Goal: Information Seeking & Learning: Learn about a topic

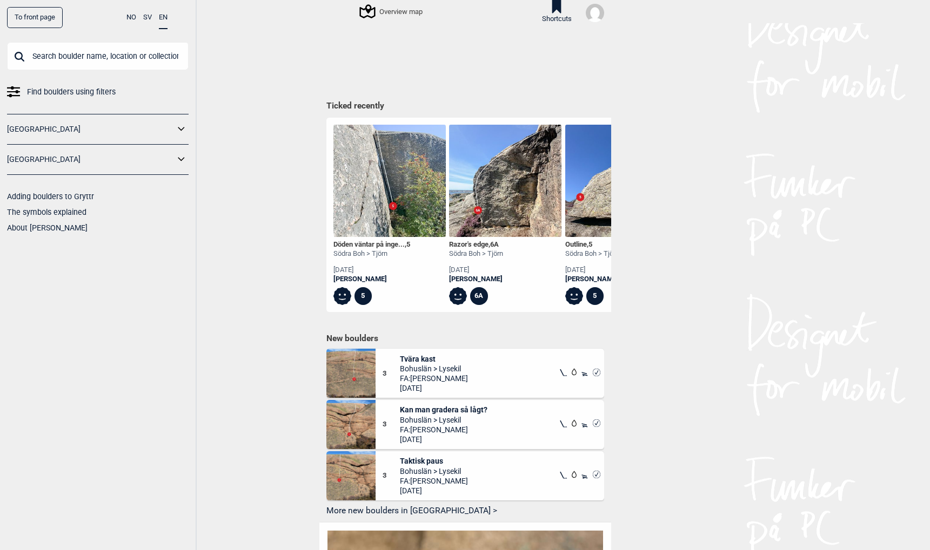
scroll to position [0, 2327]
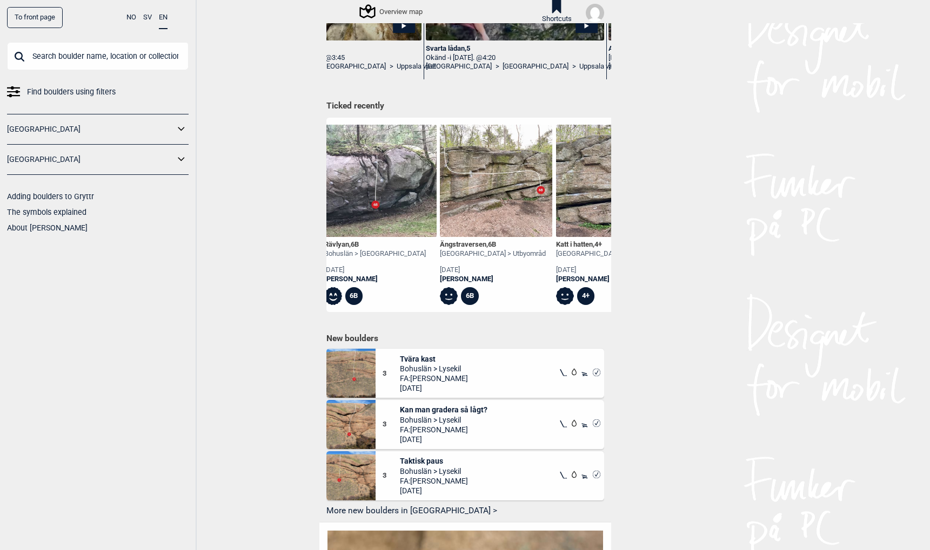
click at [179, 162] on icon at bounding box center [181, 160] width 14 height 16
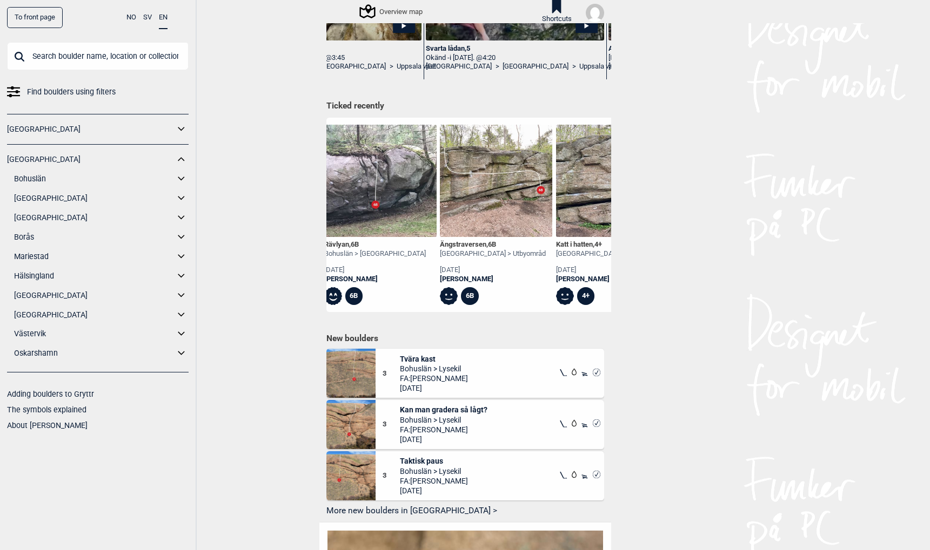
click at [183, 176] on icon at bounding box center [181, 179] width 14 height 16
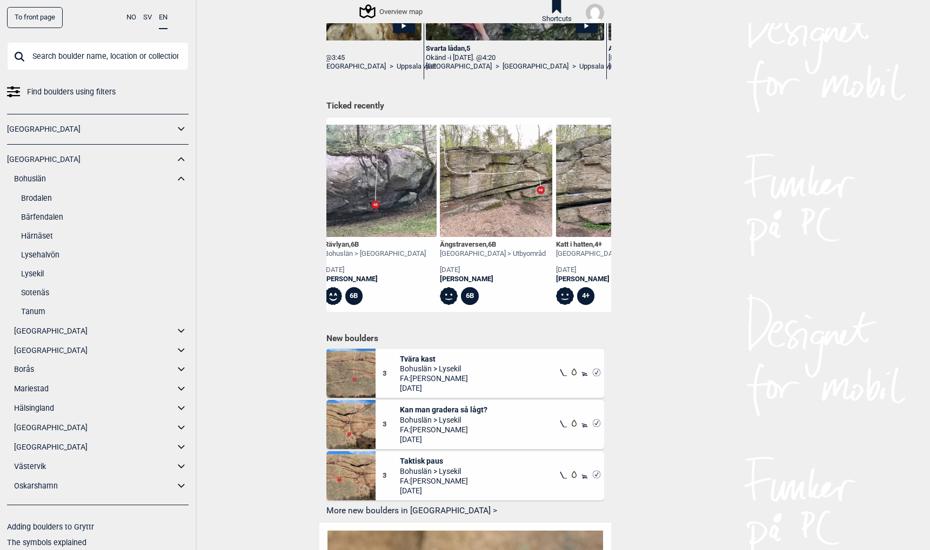
click at [38, 294] on link "Sotenäs" at bounding box center [104, 293] width 167 height 16
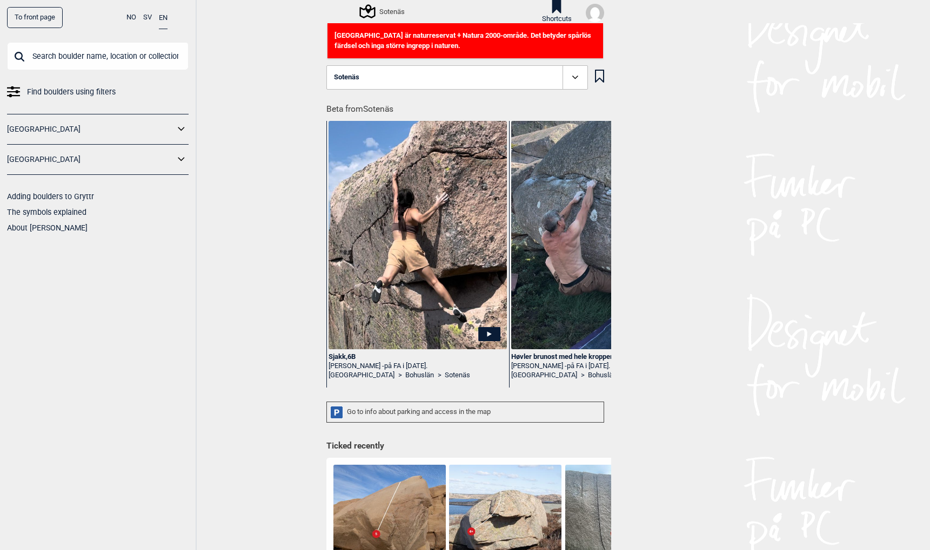
click at [378, 9] on div "Sotenäs" at bounding box center [383, 11] width 44 height 13
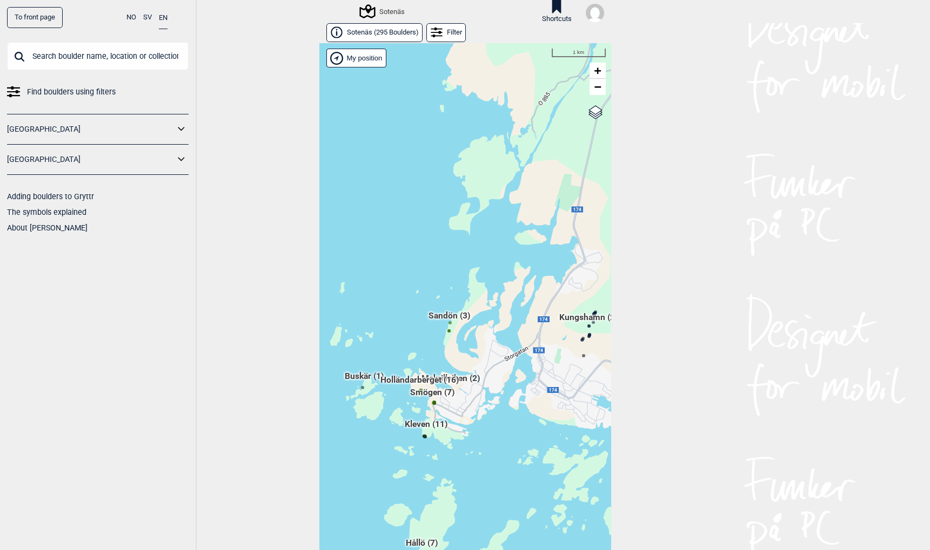
click at [421, 392] on div "Hallingdal Gol Ål Stange Kolomoen [GEOGRAPHIC_DATA] [GEOGRAPHIC_DATA][PERSON_NA…" at bounding box center [465, 305] width 292 height 525
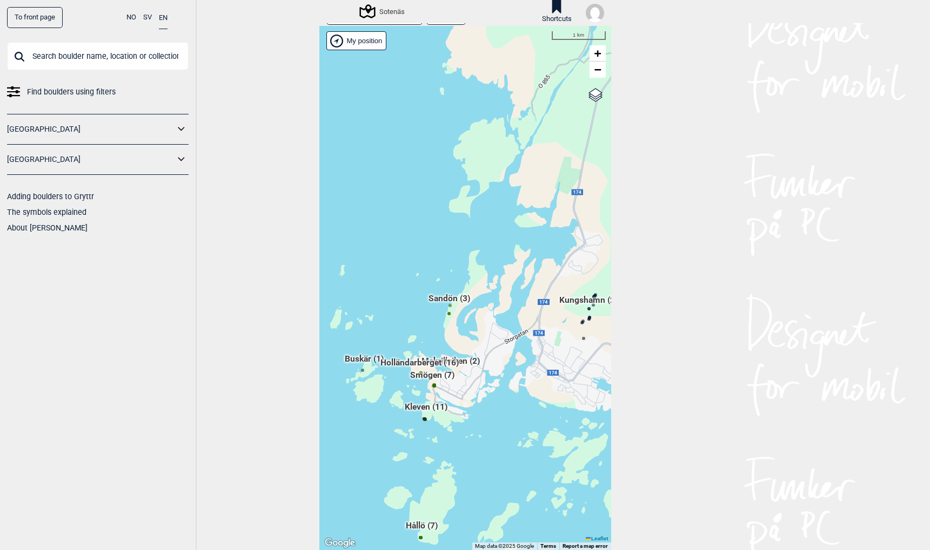
click at [422, 376] on span "Smögen (7)" at bounding box center [432, 380] width 44 height 21
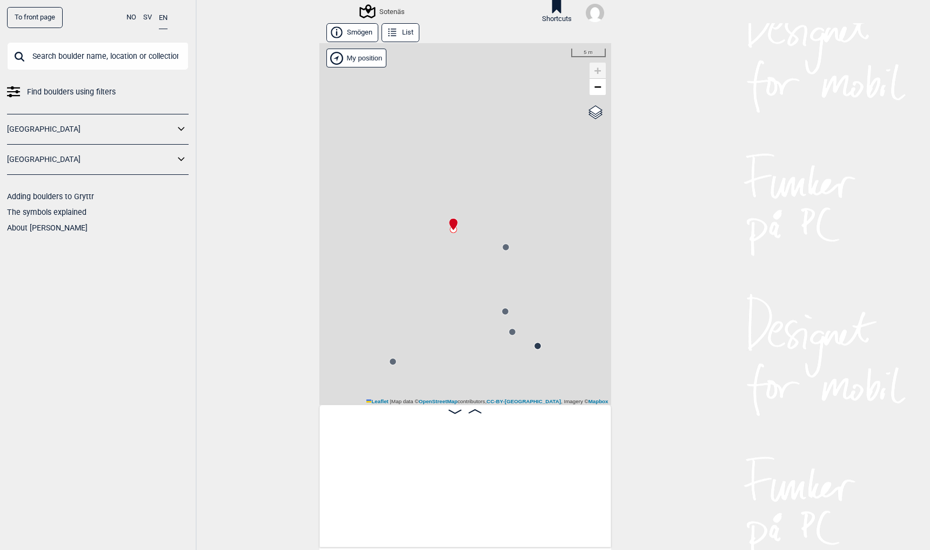
scroll to position [0, 85]
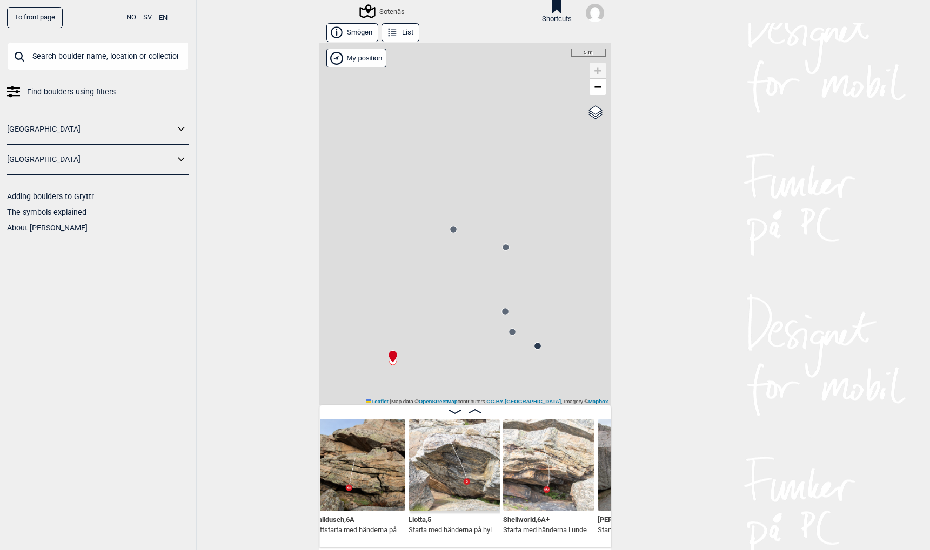
scroll to position [0, 194]
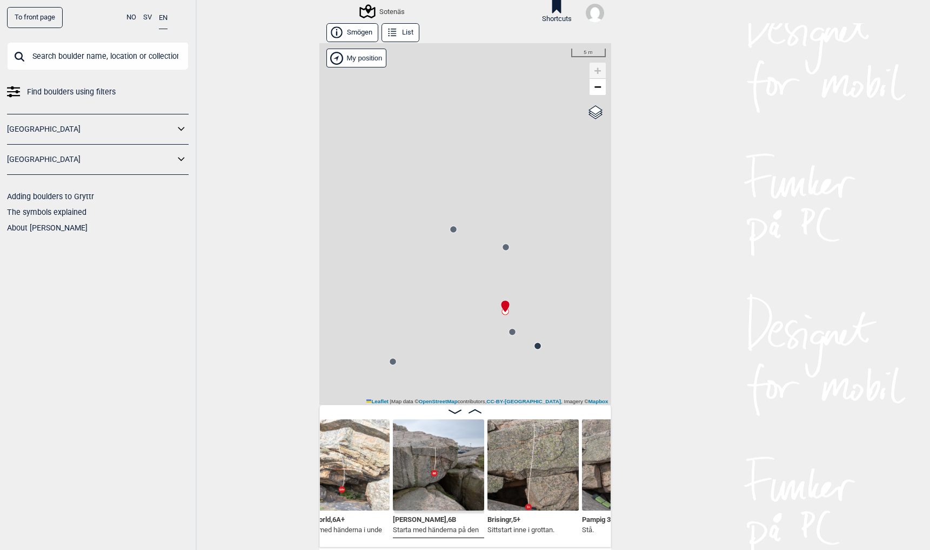
scroll to position [0, 404]
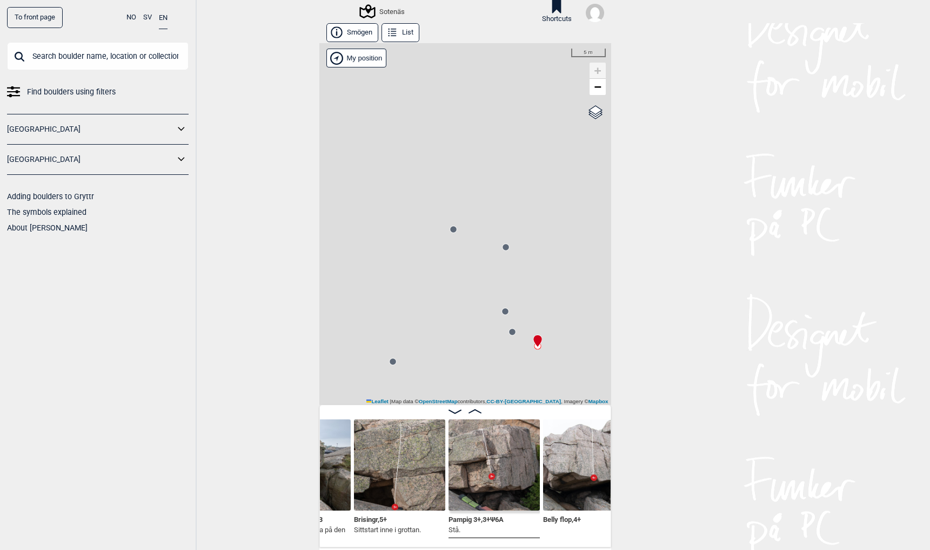
scroll to position [0, 575]
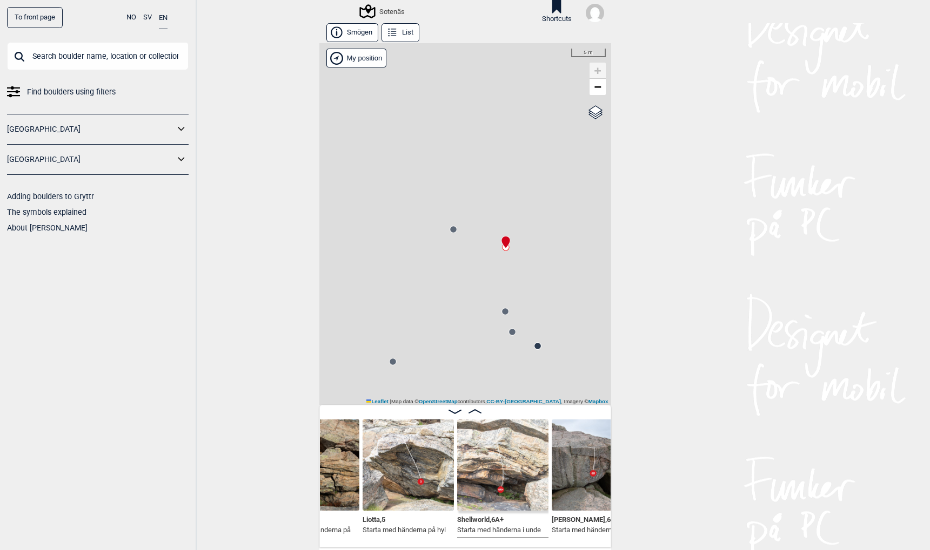
scroll to position [0, 17]
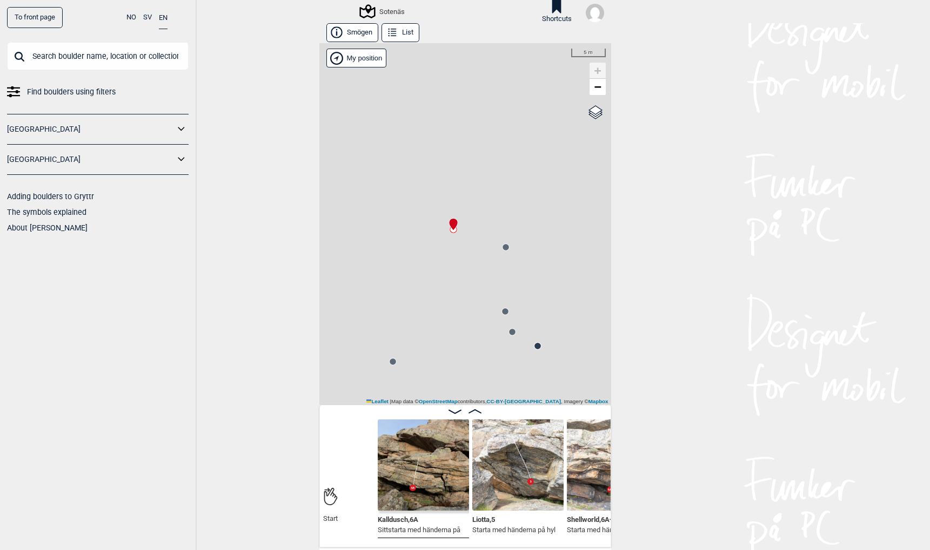
scroll to position [0, 186]
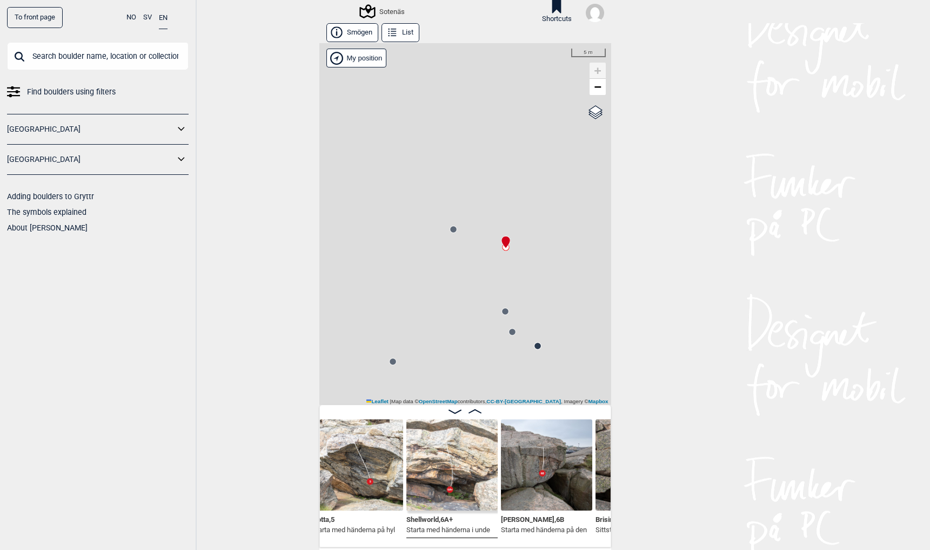
scroll to position [0, 288]
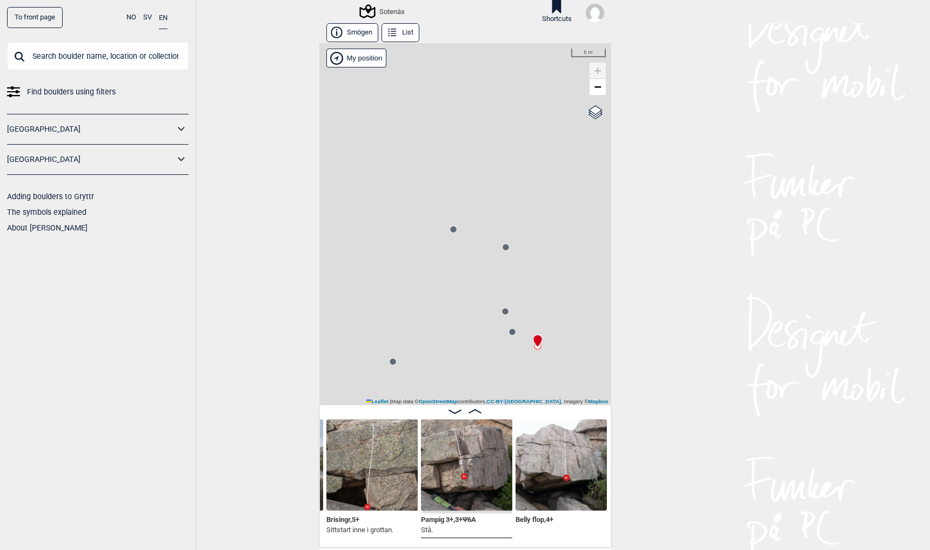
scroll to position [0, 561]
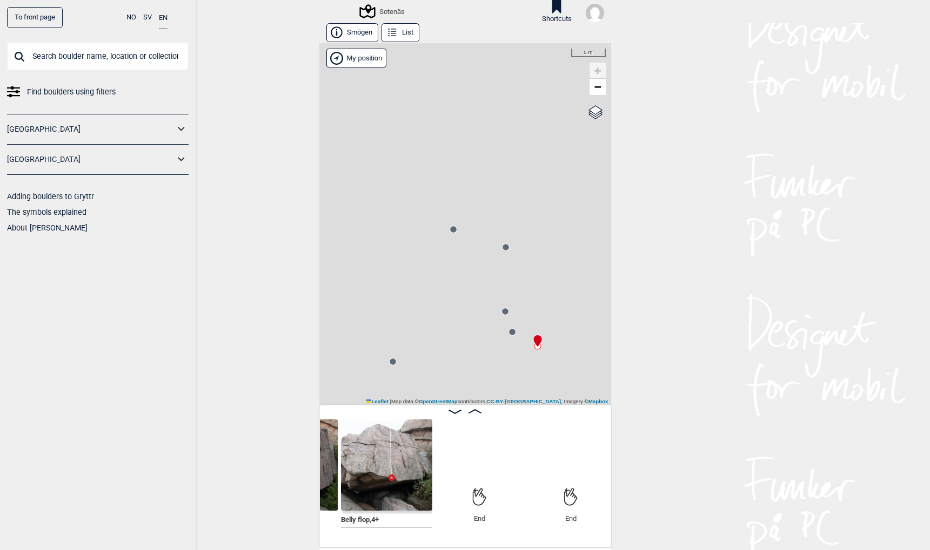
scroll to position [0, 733]
click at [385, 11] on div "Sotenäs" at bounding box center [383, 11] width 44 height 13
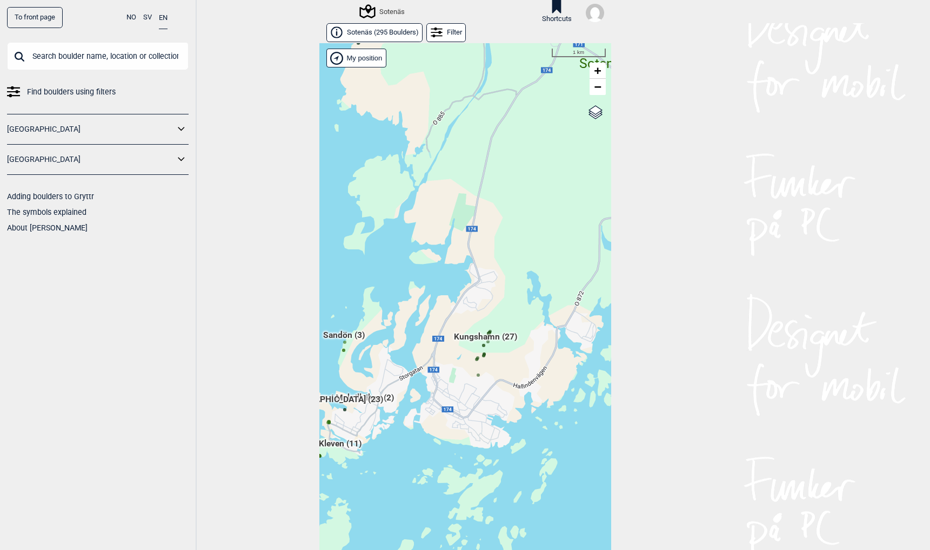
scroll to position [17, 0]
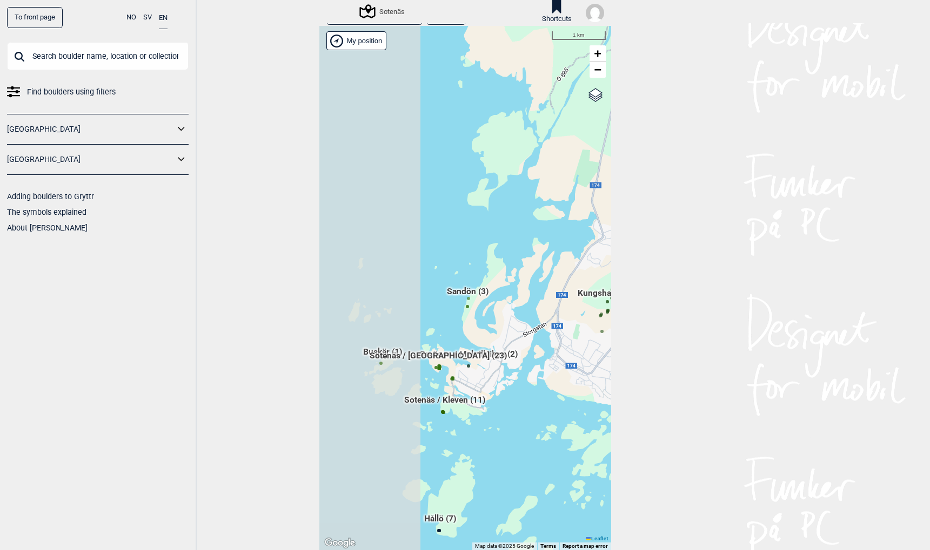
drag, startPoint x: 405, startPoint y: 396, endPoint x: 528, endPoint y: 370, distance: 126.5
click at [528, 370] on div "Hallingdal Gol Ål Stange Kolomoen [GEOGRAPHIC_DATA] [GEOGRAPHIC_DATA][PERSON_NA…" at bounding box center [465, 288] width 292 height 525
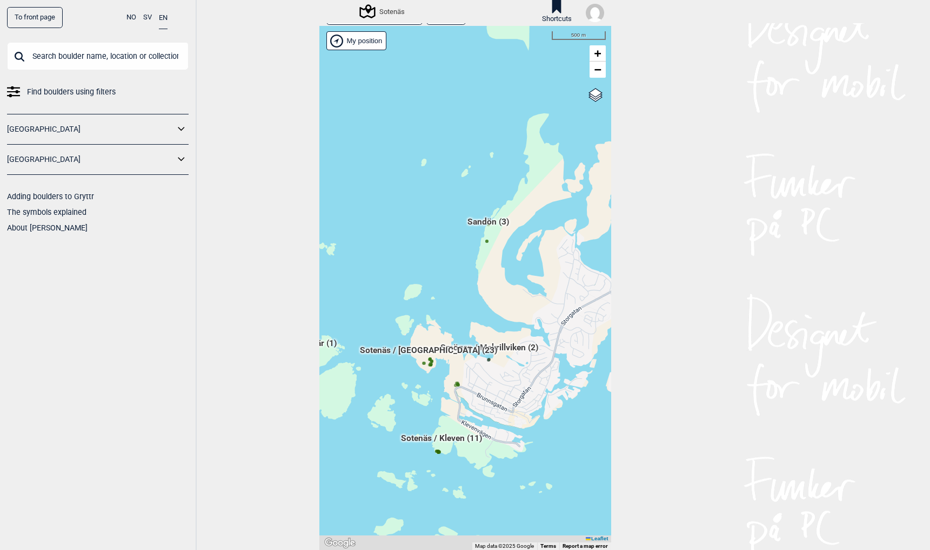
drag, startPoint x: 479, startPoint y: 404, endPoint x: 408, endPoint y: 386, distance: 73.0
click at [408, 386] on div "Hallingdal Gol Ål Stange Kolomoen [GEOGRAPHIC_DATA] [GEOGRAPHIC_DATA][PERSON_NA…" at bounding box center [465, 288] width 292 height 525
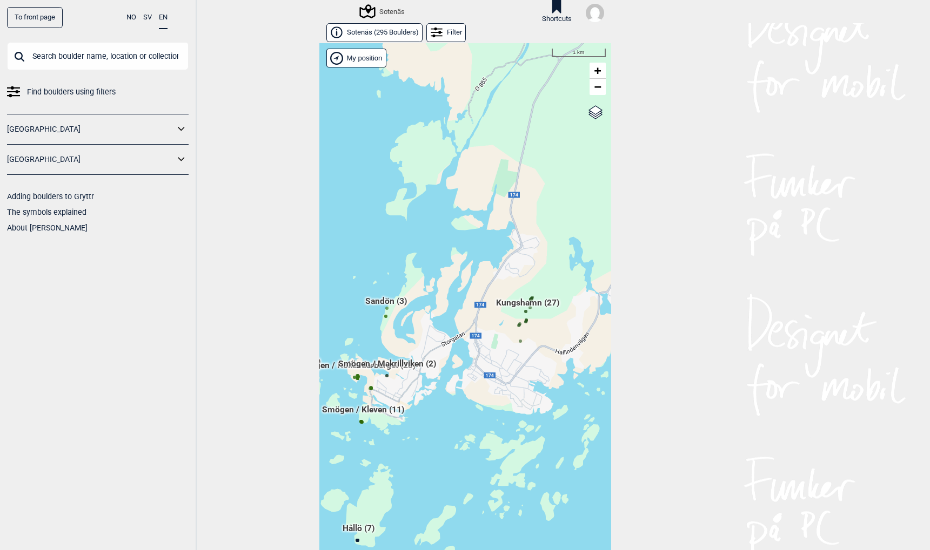
scroll to position [17, 0]
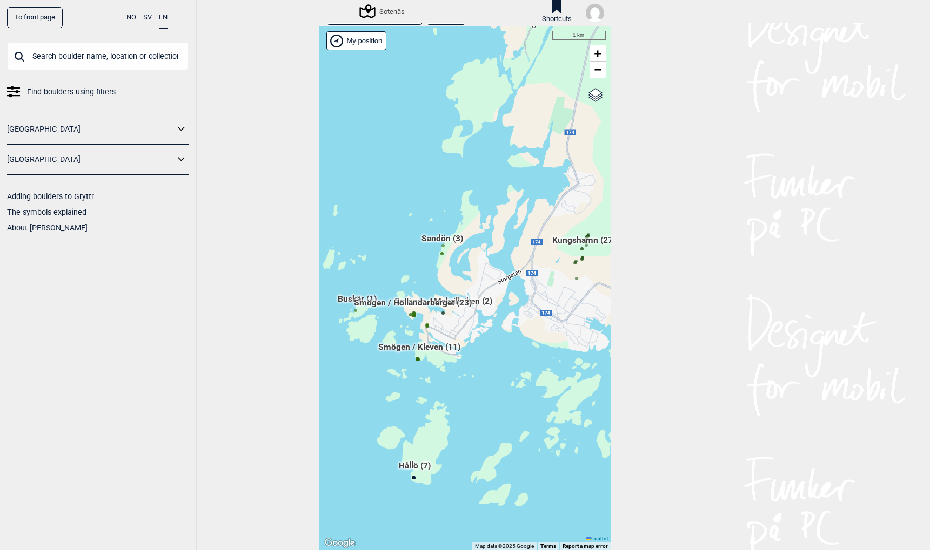
drag, startPoint x: 421, startPoint y: 361, endPoint x: 478, endPoint y: 316, distance: 72.2
click at [478, 316] on div "Hallingdal Gol Ål Stange Kolomoen [GEOGRAPHIC_DATA] [GEOGRAPHIC_DATA][PERSON_NA…" at bounding box center [465, 288] width 292 height 525
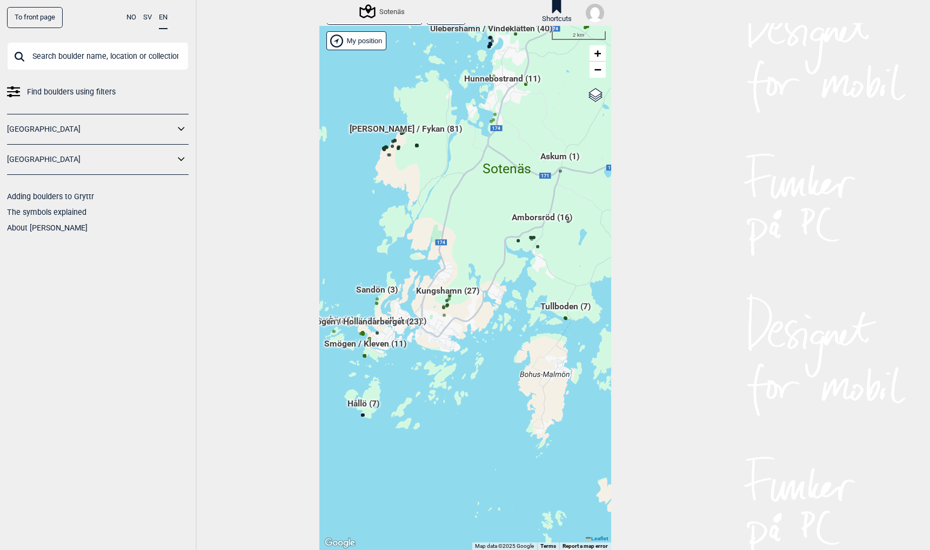
drag, startPoint x: 498, startPoint y: 253, endPoint x: 415, endPoint y: 267, distance: 83.8
click at [415, 267] on div "Hallingdal Gol Ål Stange Kolomoen [GEOGRAPHIC_DATA] [GEOGRAPHIC_DATA][PERSON_NA…" at bounding box center [465, 288] width 292 height 525
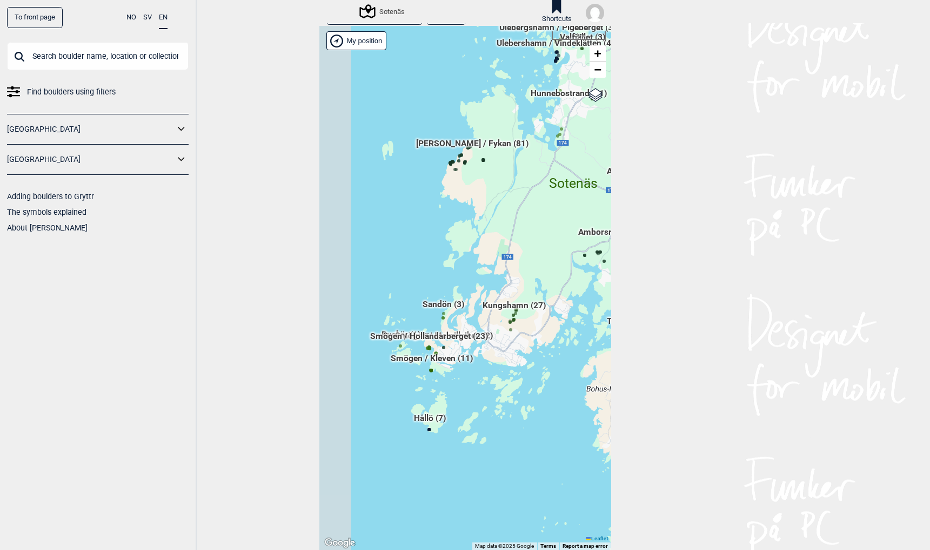
drag, startPoint x: 454, startPoint y: 365, endPoint x: 522, endPoint y: 384, distance: 71.0
click at [522, 384] on div "Hallingdal Stange [GEOGRAPHIC_DATA] syd [GEOGRAPHIC_DATA] og omegn [GEOGRAPHIC_…" at bounding box center [465, 288] width 292 height 525
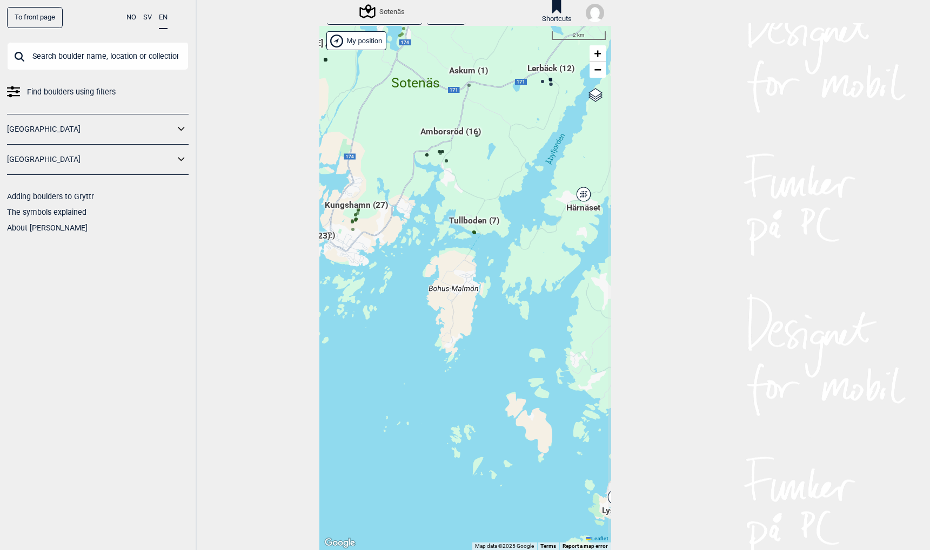
drag, startPoint x: 538, startPoint y: 144, endPoint x: 379, endPoint y: 43, distance: 188.2
click at [379, 43] on div "Hallingdal Stange [GEOGRAPHIC_DATA] syd [GEOGRAPHIC_DATA] og omegn [GEOGRAPHIC_…" at bounding box center [465, 288] width 292 height 525
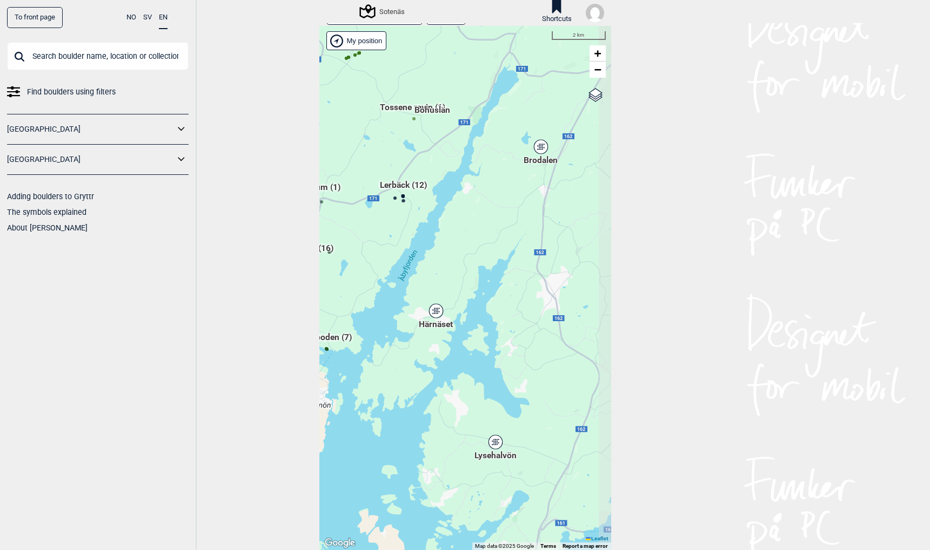
drag, startPoint x: 533, startPoint y: 261, endPoint x: 386, endPoint y: 374, distance: 185.6
click at [386, 378] on div "Hallingdal Stange [GEOGRAPHIC_DATA] syd [GEOGRAPHIC_DATA] og omegn [GEOGRAPHIC_…" at bounding box center [465, 288] width 292 height 525
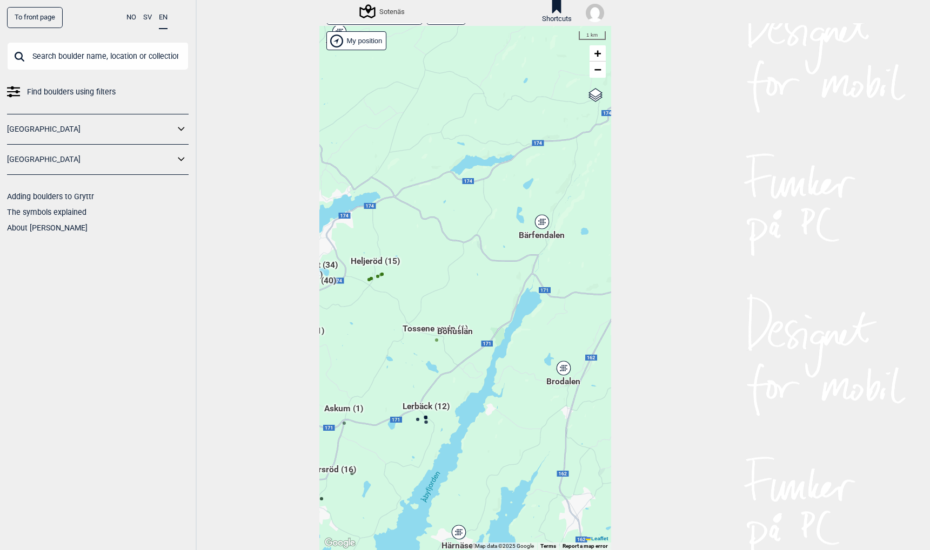
drag, startPoint x: 490, startPoint y: 227, endPoint x: 513, endPoint y: 449, distance: 222.7
click at [513, 449] on div "Hallingdal Stange [GEOGRAPHIC_DATA] syd [GEOGRAPHIC_DATA] og omegn [GEOGRAPHIC_…" at bounding box center [465, 288] width 292 height 525
click at [562, 373] on icon at bounding box center [563, 368] width 14 height 14
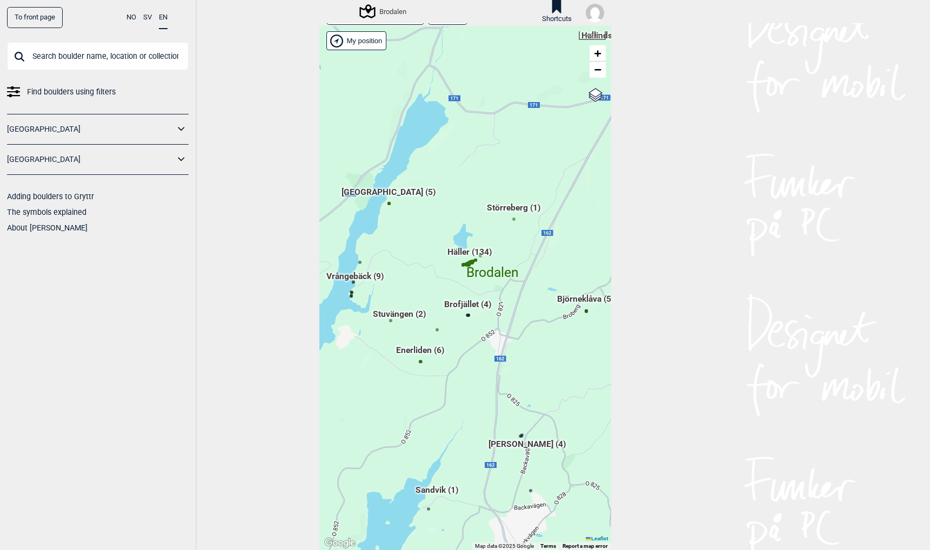
drag, startPoint x: 488, startPoint y: 371, endPoint x: 564, endPoint y: 513, distance: 160.7
click at [564, 513] on div "Hallingdal Stange [GEOGRAPHIC_DATA] syd [GEOGRAPHIC_DATA] og omegn [GEOGRAPHIC_…" at bounding box center [465, 288] width 292 height 525
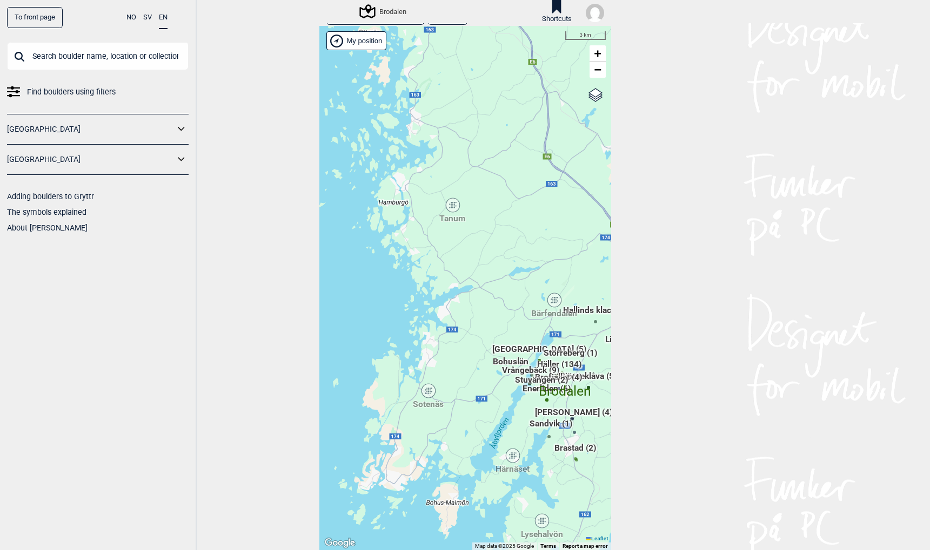
click at [553, 299] on div "Bärfendalen" at bounding box center [554, 300] width 6 height 6
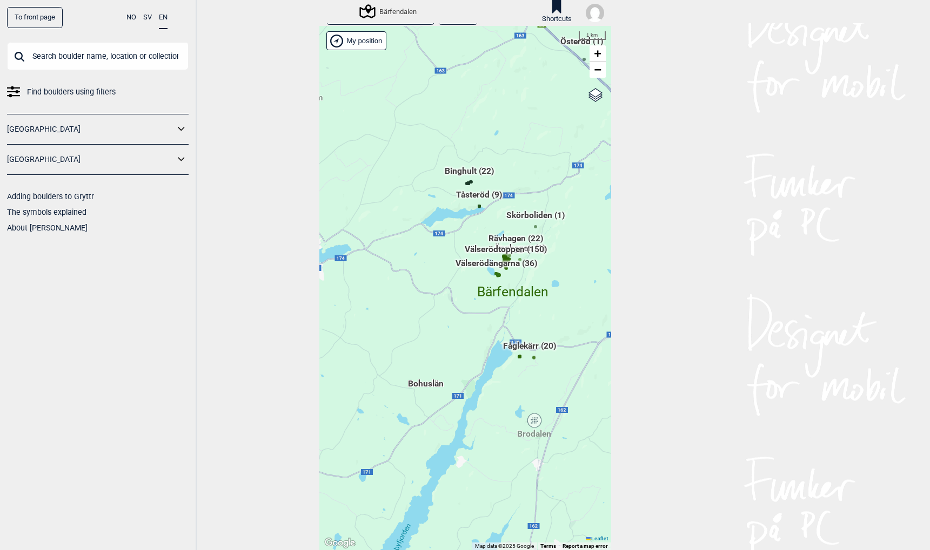
drag, startPoint x: 441, startPoint y: 472, endPoint x: 520, endPoint y: 366, distance: 131.3
click at [520, 366] on div "Hallingdal Stange [GEOGRAPHIC_DATA] syd [GEOGRAPHIC_DATA] og omegn [GEOGRAPHIC_…" at bounding box center [465, 288] width 292 height 525
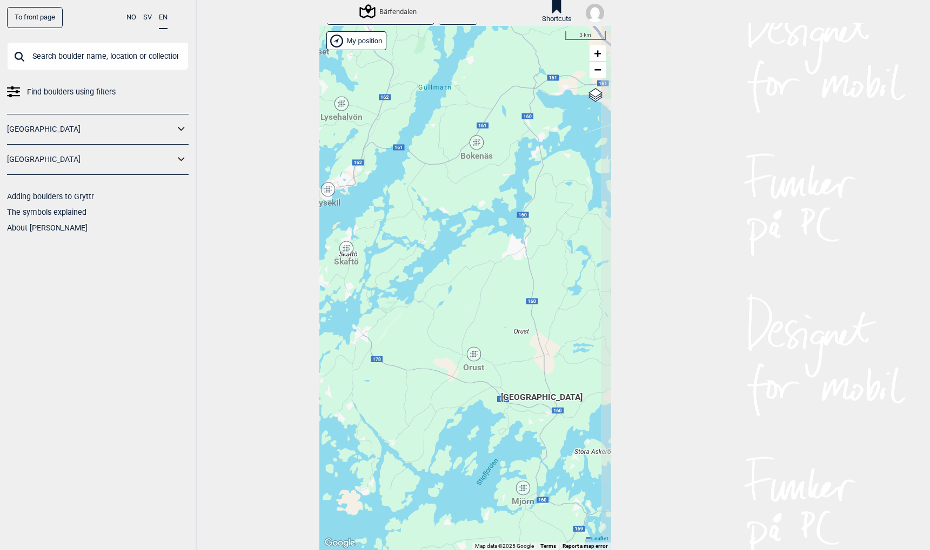
drag, startPoint x: 520, startPoint y: 459, endPoint x: 367, endPoint y: 182, distance: 316.2
click at [367, 182] on div "Hallingdal Stange [GEOGRAPHIC_DATA] syd [GEOGRAPHIC_DATA] og omegn [GEOGRAPHIC_…" at bounding box center [465, 288] width 292 height 525
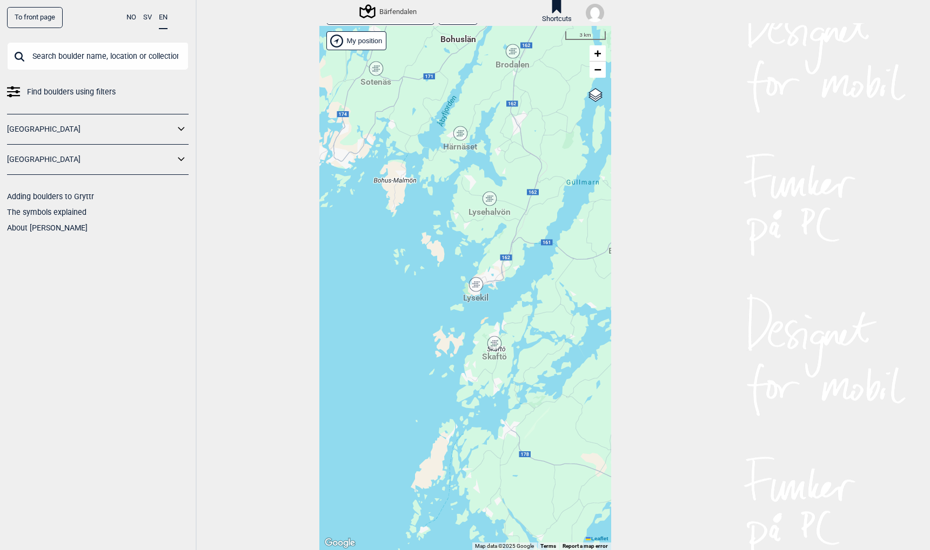
drag, startPoint x: 392, startPoint y: 253, endPoint x: 539, endPoint y: 349, distance: 176.1
click at [539, 349] on div "Hallingdal Stange [GEOGRAPHIC_DATA] syd [GEOGRAPHIC_DATA] og omegn [GEOGRAPHIC_…" at bounding box center [465, 288] width 292 height 525
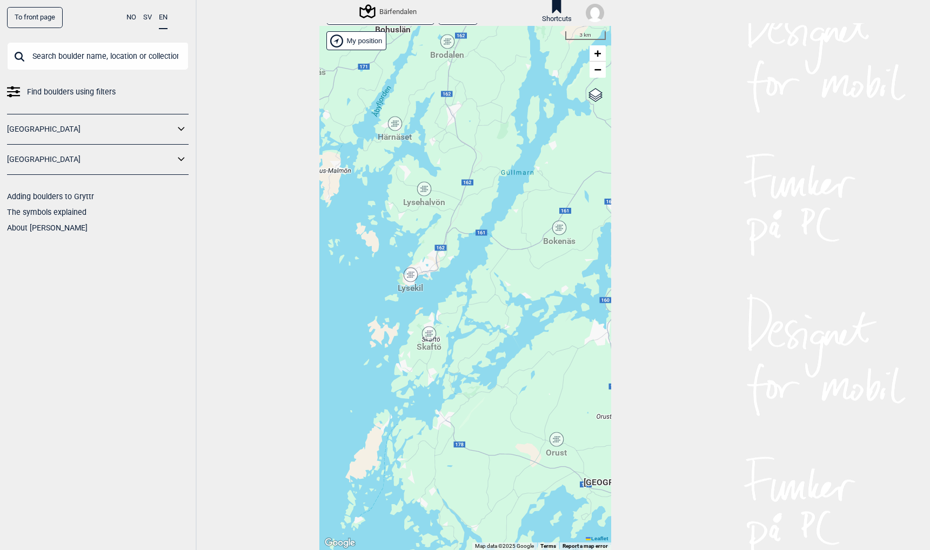
drag, startPoint x: 536, startPoint y: 324, endPoint x: 472, endPoint y: 315, distance: 65.5
click at [472, 315] on div "Hallingdal Stange [GEOGRAPHIC_DATA] syd [GEOGRAPHIC_DATA] og omegn [GEOGRAPHIC_…" at bounding box center [465, 288] width 292 height 525
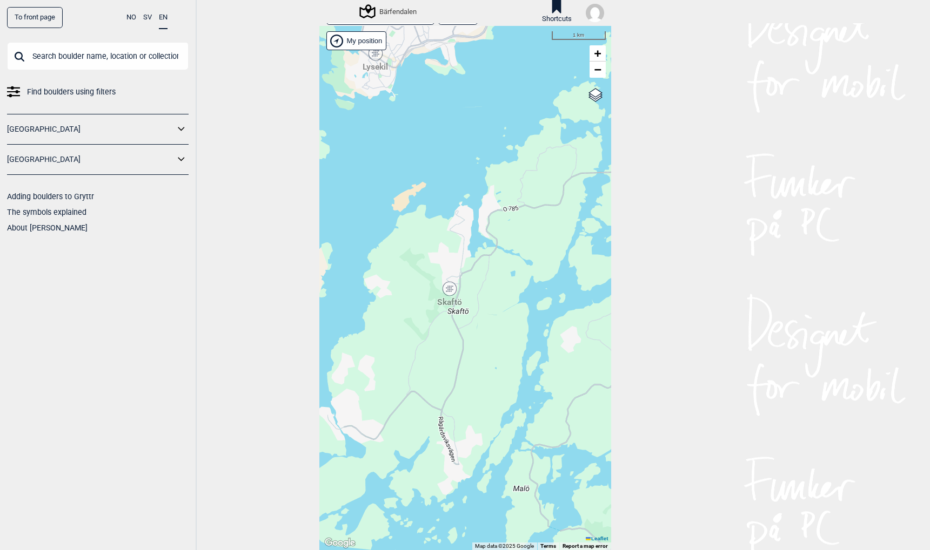
click at [448, 291] on div "Skaftö" at bounding box center [449, 289] width 6 height 6
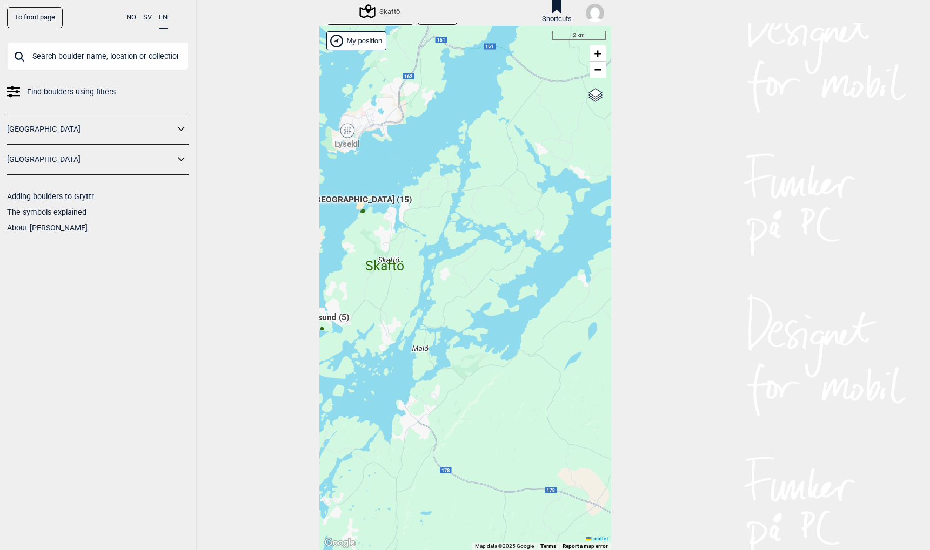
drag, startPoint x: 486, startPoint y: 418, endPoint x: 386, endPoint y: 324, distance: 137.2
click at [386, 324] on div "Hallingdal Stange [GEOGRAPHIC_DATA] syd [GEOGRAPHIC_DATA] og omegn [GEOGRAPHIC_…" at bounding box center [465, 288] width 292 height 525
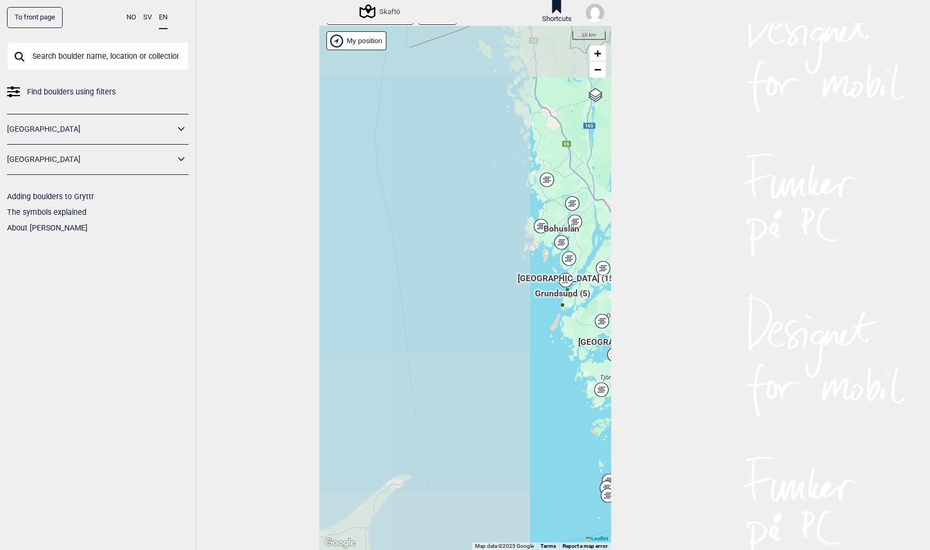
drag, startPoint x: 355, startPoint y: 160, endPoint x: 569, endPoint y: 286, distance: 247.5
click at [570, 286] on span "[GEOGRAPHIC_DATA] (15)" at bounding box center [567, 283] width 99 height 21
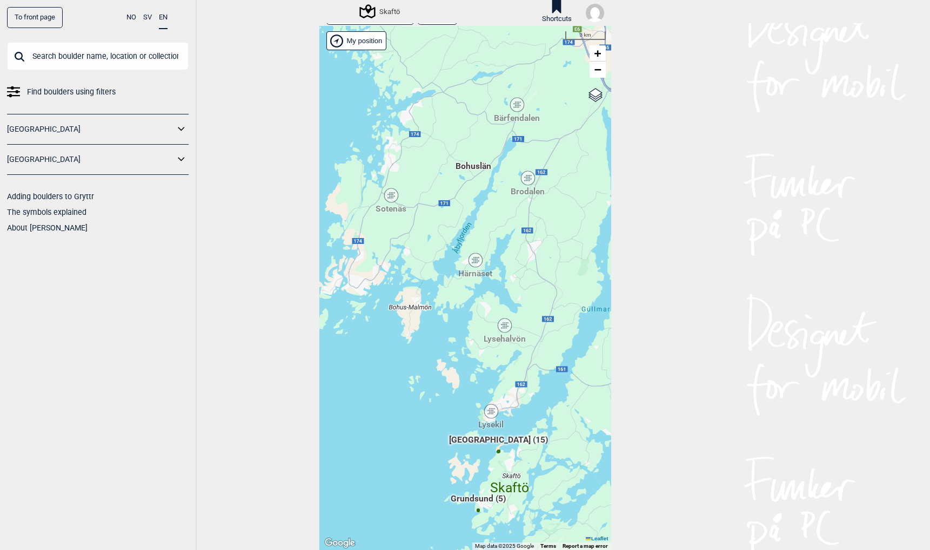
drag, startPoint x: 539, startPoint y: 247, endPoint x: 377, endPoint y: 293, distance: 168.4
click at [372, 300] on div "Hallingdal Stange [GEOGRAPHIC_DATA] syd [GEOGRAPHIC_DATA] og omegn [GEOGRAPHIC_…" at bounding box center [465, 288] width 292 height 525
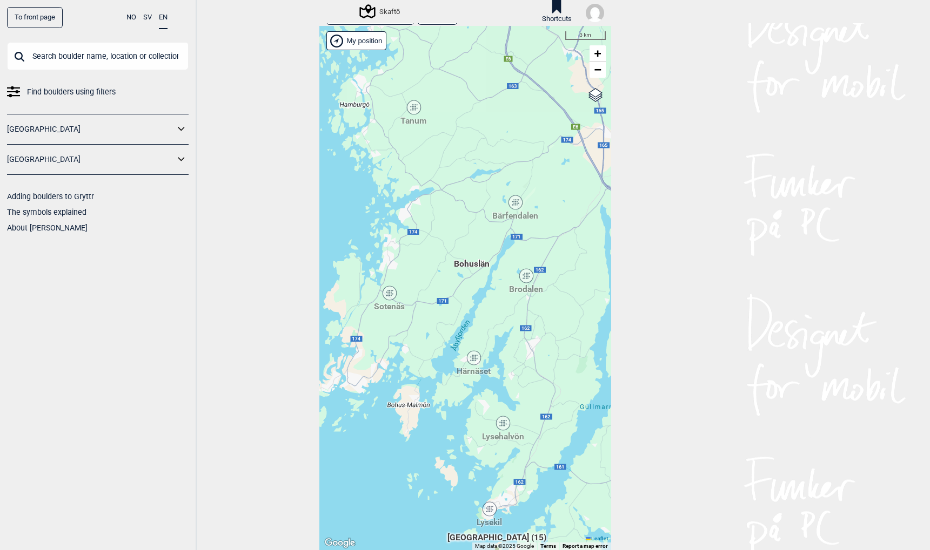
drag, startPoint x: 437, startPoint y: 176, endPoint x: 433, endPoint y: 274, distance: 98.4
click at [433, 274] on div "Hallingdal Stange [GEOGRAPHIC_DATA] syd [GEOGRAPHIC_DATA] og omegn [GEOGRAPHIC_…" at bounding box center [465, 288] width 292 height 525
click at [413, 110] on div "Tanum" at bounding box center [414, 107] width 6 height 6
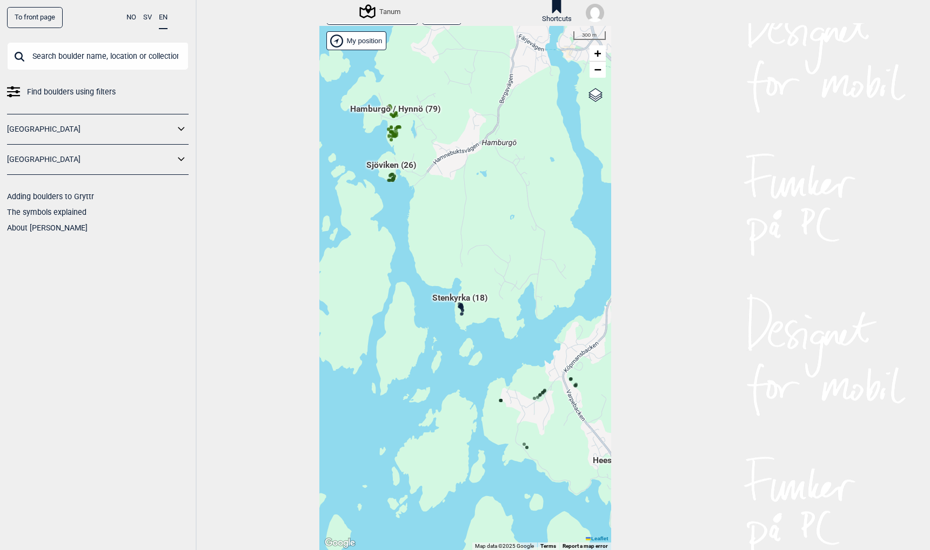
drag, startPoint x: 393, startPoint y: 261, endPoint x: 447, endPoint y: 281, distance: 57.4
click at [447, 281] on div "Hallingdal Stange [GEOGRAPHIC_DATA] syd [GEOGRAPHIC_DATA] og omegn [GEOGRAPHIC_…" at bounding box center [465, 288] width 292 height 525
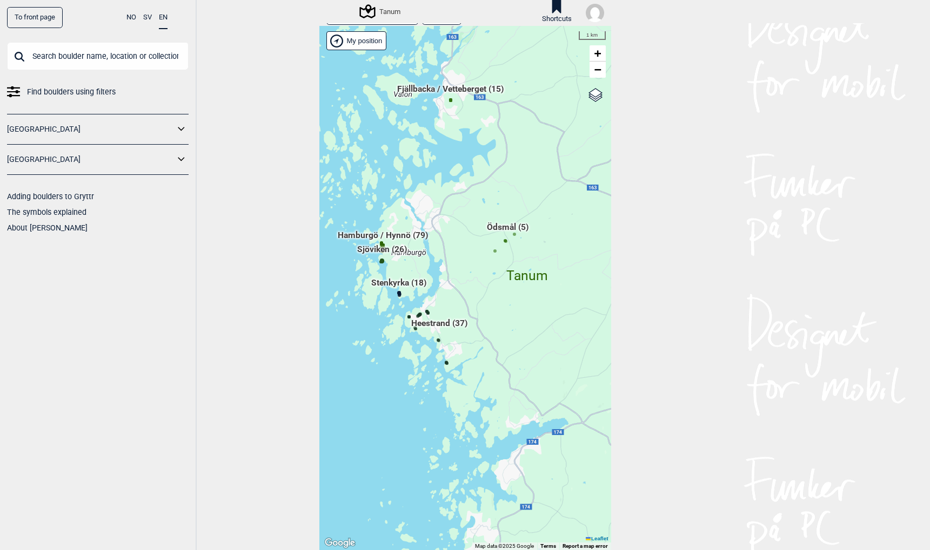
drag, startPoint x: 527, startPoint y: 183, endPoint x: 430, endPoint y: 209, distance: 100.1
click at [430, 207] on div "Hallingdal Stange [GEOGRAPHIC_DATA] syd [GEOGRAPHIC_DATA] og omegn [GEOGRAPHIC_…" at bounding box center [465, 288] width 292 height 525
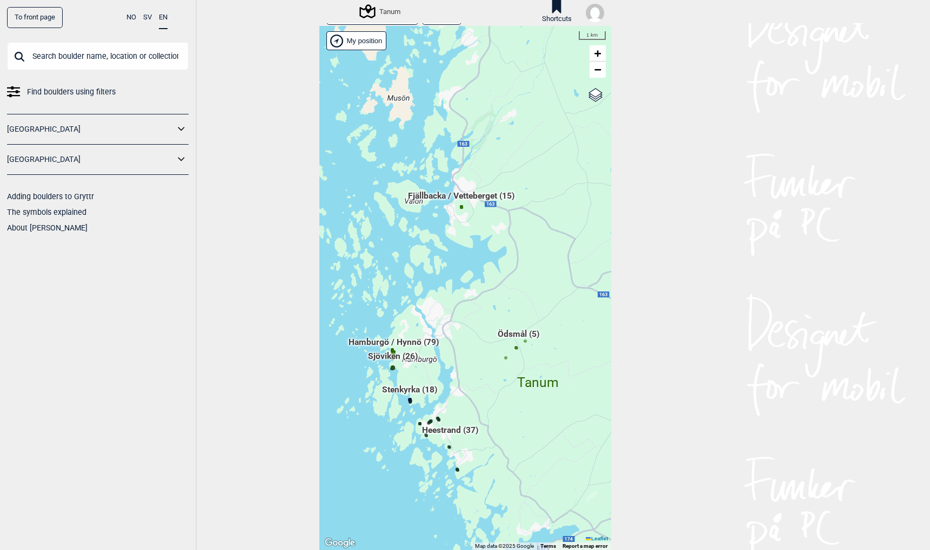
drag, startPoint x: 494, startPoint y: 175, endPoint x: 505, endPoint y: 278, distance: 103.7
click at [505, 278] on div "Hallingdal Stange [GEOGRAPHIC_DATA] syd [GEOGRAPHIC_DATA] og omegn [GEOGRAPHIC_…" at bounding box center [465, 288] width 292 height 525
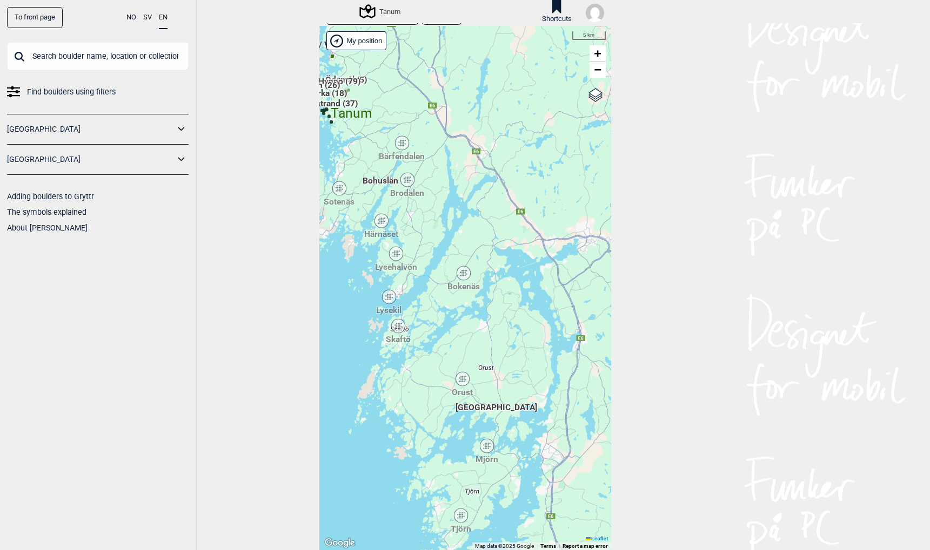
drag, startPoint x: 542, startPoint y: 335, endPoint x: 401, endPoint y: 224, distance: 180.4
click at [401, 224] on div "Hallingdal Stange [GEOGRAPHIC_DATA] syd [GEOGRAPHIC_DATA] og omegn [GEOGRAPHIC_…" at bounding box center [465, 288] width 292 height 525
click at [460, 516] on div "Tjörn" at bounding box center [461, 516] width 6 height 6
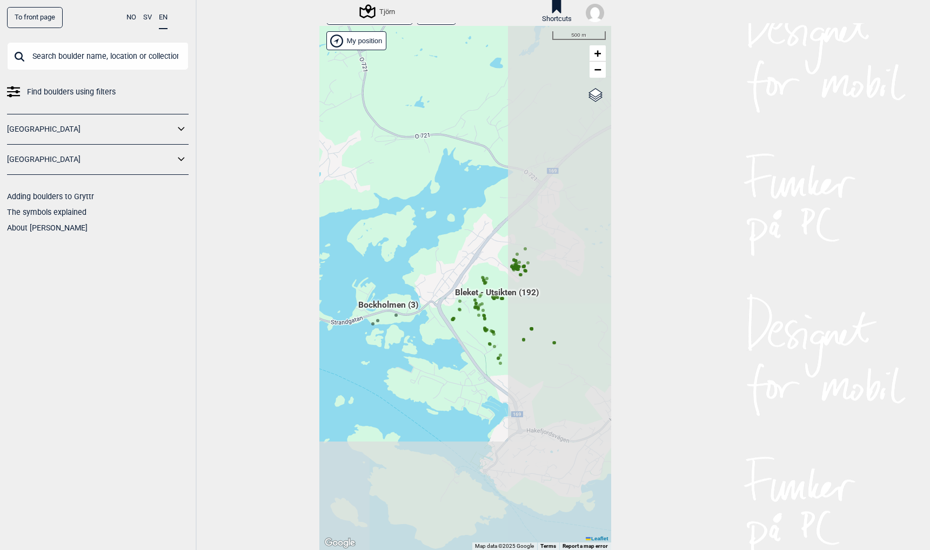
drag, startPoint x: 444, startPoint y: 423, endPoint x: 334, endPoint y: 226, distance: 225.2
click at [334, 226] on div "Hallingdal Stange [GEOGRAPHIC_DATA] syd [GEOGRAPHIC_DATA] og omegn [GEOGRAPHIC_…" at bounding box center [465, 288] width 292 height 525
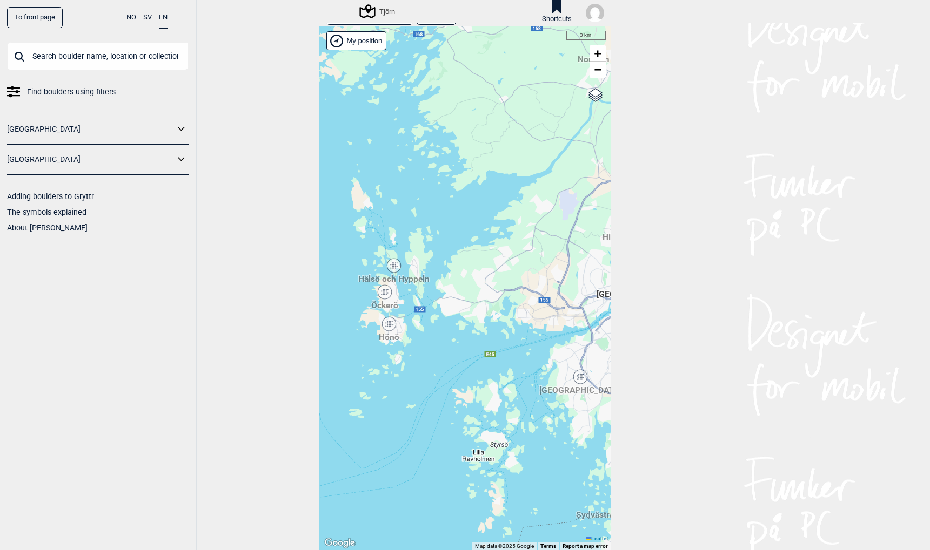
drag, startPoint x: 534, startPoint y: 437, endPoint x: 418, endPoint y: 392, distance: 124.5
click at [418, 392] on div "Hallingdal Stange [GEOGRAPHIC_DATA] syd [GEOGRAPHIC_DATA] og omegn [GEOGRAPHIC_…" at bounding box center [465, 288] width 292 height 525
